Goal: Find specific page/section: Find specific page/section

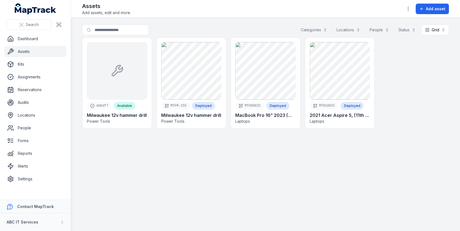
click at [383, 103] on div at bounding box center [414, 83] width 70 height 92
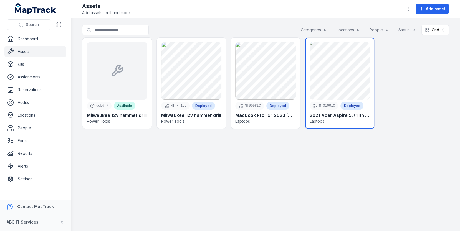
click at [342, 95] on link at bounding box center [339, 83] width 69 height 91
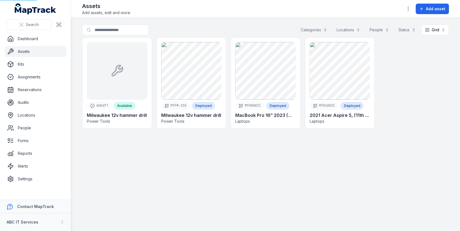
click at [400, 95] on div at bounding box center [414, 83] width 70 height 92
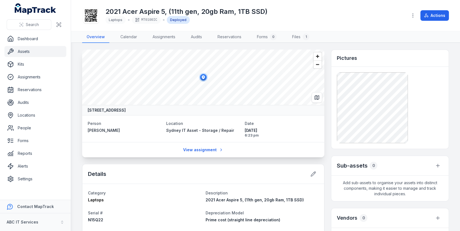
click at [327, 126] on div "[STREET_ADDRESS] Person [PERSON_NAME] Location [GEOGRAPHIC_DATA] IT Asset - Sto…" at bounding box center [265, 233] width 367 height 367
click at [136, 12] on h1 "2021 Acer Aspire 5, (11th gen, 20gb Ram, 1TB SSD)" at bounding box center [186, 11] width 162 height 9
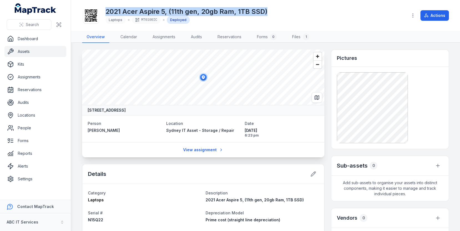
click at [136, 12] on h1 "2021 Acer Aspire 5, (11th gen, 20gb Ram, 1TB SSD)" at bounding box center [186, 11] width 162 height 9
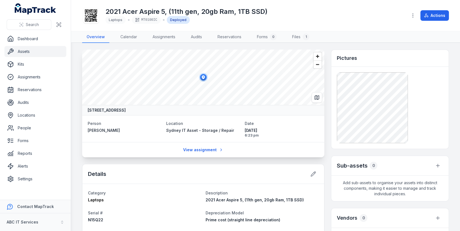
click at [260, 19] on span "Laptops MT0100IC Deployed" at bounding box center [186, 20] width 162 height 8
click at [26, 218] on button "ABC IT Services" at bounding box center [35, 223] width 71 height 18
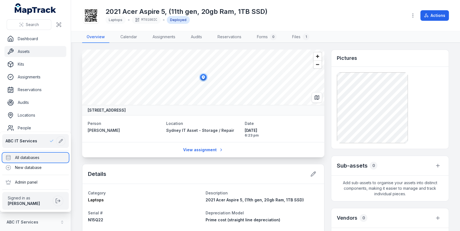
click at [38, 156] on div "All databases" at bounding box center [35, 158] width 67 height 10
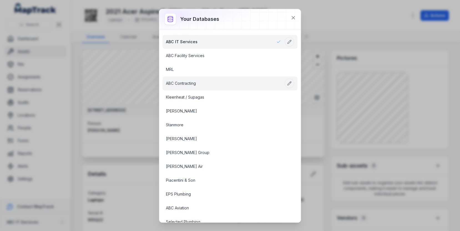
click at [190, 81] on link "ABC Contracting" at bounding box center [223, 84] width 115 height 6
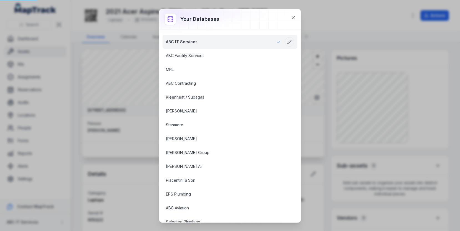
click at [330, 86] on div "Your databases ABC IT Services ABC Facility Services MRL ABC Contracting Kleenh…" at bounding box center [230, 115] width 460 height 231
